Goal: Navigation & Orientation: Find specific page/section

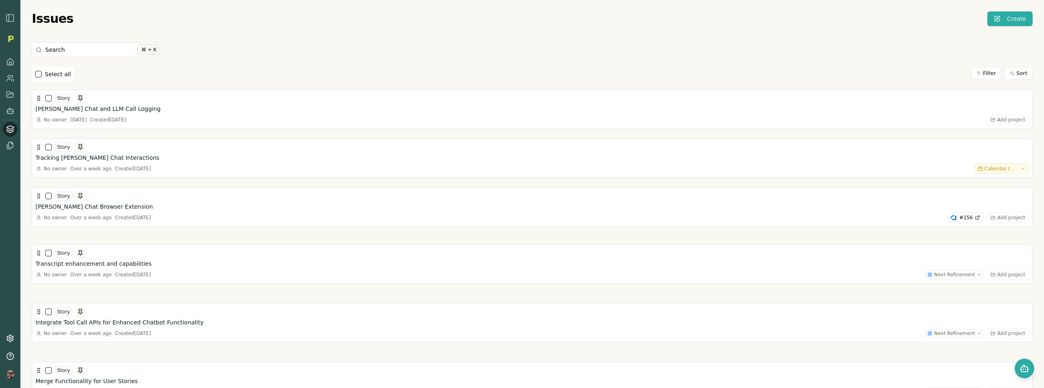
click at [362, 10] on div "Issues Create Search ⌘ + K Select all Filter Sort Story Smith Chat and LLM Call…" at bounding box center [532, 194] width 1024 height 388
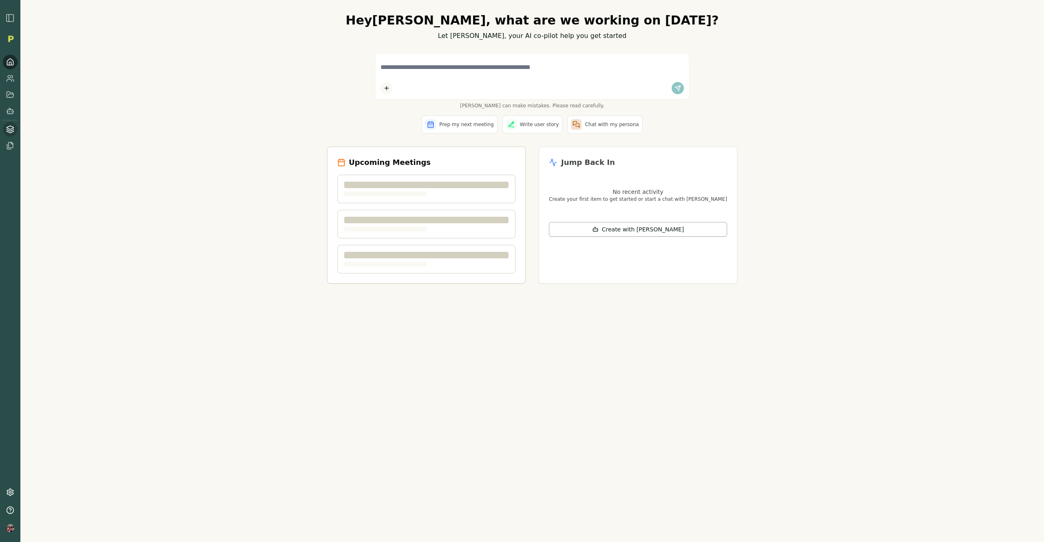
click at [9, 124] on link at bounding box center [10, 129] width 15 height 15
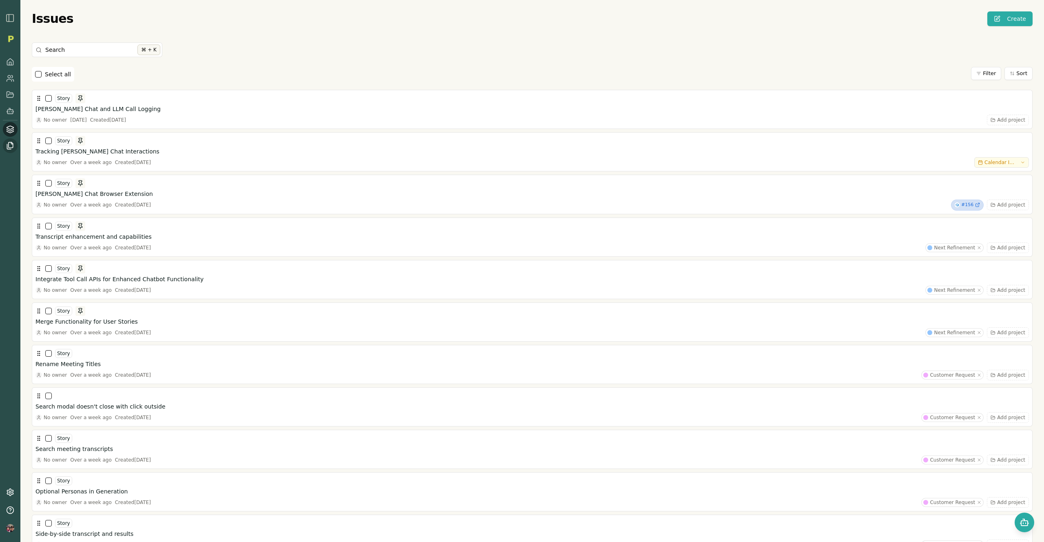
click at [9, 144] on icon at bounding box center [11, 144] width 4 height 5
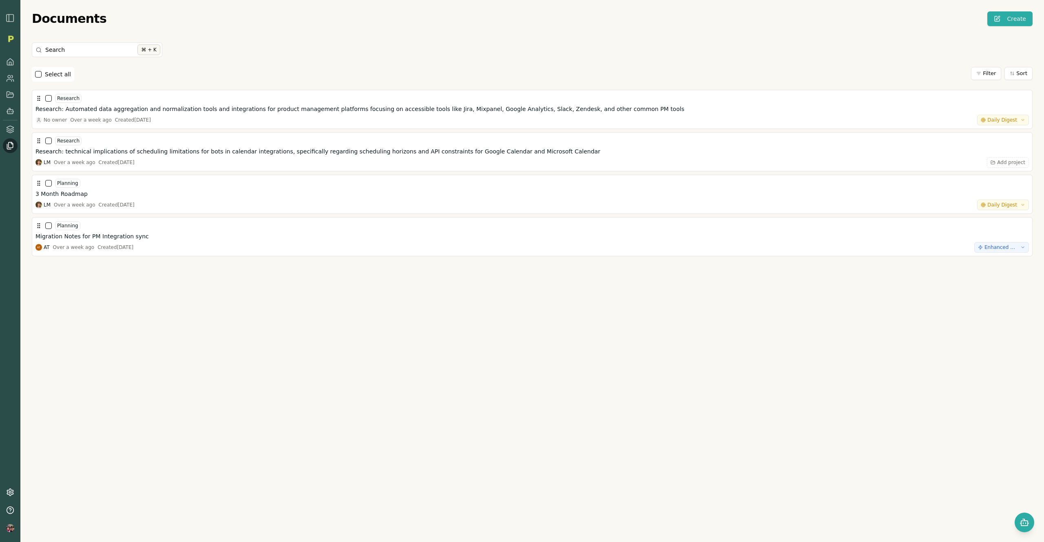
click at [257, 327] on div "Documents Create Search ⌘ + K Select all Filter Sort Research Research: Automat…" at bounding box center [532, 271] width 1024 height 542
